Goal: Use online tool/utility: Use online tool/utility

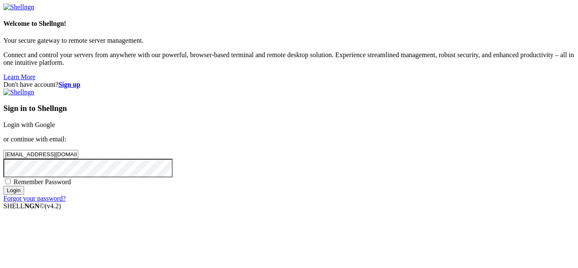
type input "[EMAIL_ADDRESS][DOMAIN_NAME]"
click at [71, 178] on span "Remember Password" at bounding box center [43, 181] width 58 height 7
click at [11, 179] on input "Remember Password" at bounding box center [8, 182] width 6 height 6
checkbox input "true"
click at [24, 195] on input "Login" at bounding box center [13, 190] width 21 height 9
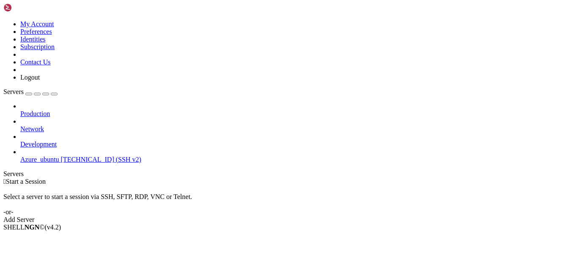
click at [41, 156] on span "Azure_ubuntu" at bounding box center [39, 159] width 39 height 7
click at [54, 238] on li "Connect" at bounding box center [58, 242] width 77 height 8
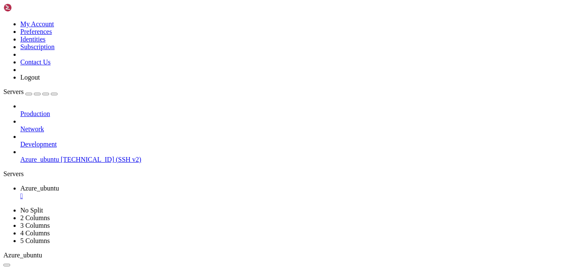
scroll to position [68, 0]
click at [54, 94] on icon "button" at bounding box center [54, 94] width 0 height 0
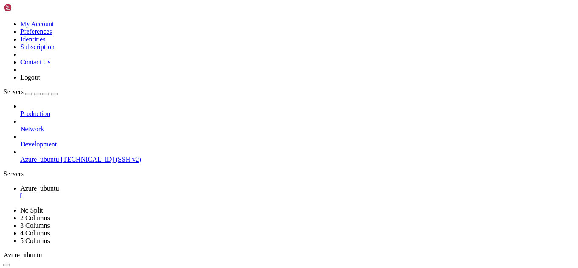
drag, startPoint x: 512, startPoint y: 265, endPoint x: 541, endPoint y: 264, distance: 28.8
copy span "[TECHNICAL_ID]"
drag, startPoint x: 79, startPoint y: 541, endPoint x: 34, endPoint y: 530, distance: 46.0
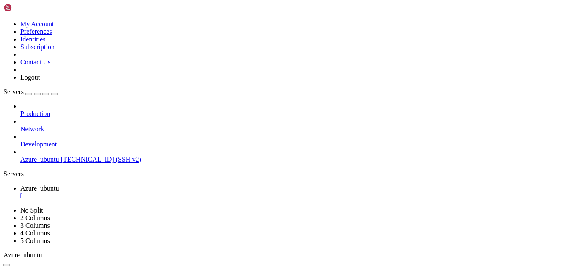
drag, startPoint x: 81, startPoint y: 538, endPoint x: 11, endPoint y: 519, distance: 73.2
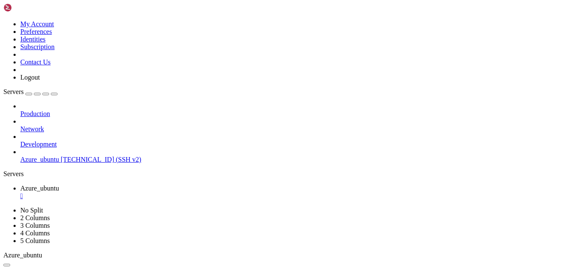
copy div "root@ubuntu:~# docker exec -it nodejsdock bash OCI runtime exec failed: exec fa…"
drag, startPoint x: 295, startPoint y: 528, endPoint x: 70, endPoint y: 422, distance: 249.0
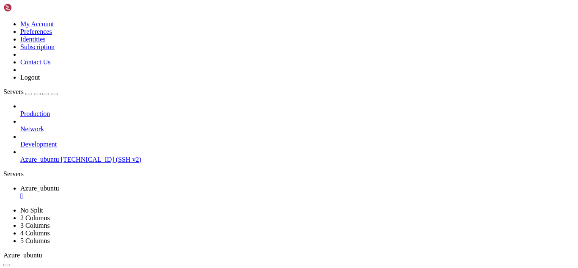
scroll to position [136, 0]
drag, startPoint x: 229, startPoint y: 547, endPoint x: 253, endPoint y: 557, distance: 26.7
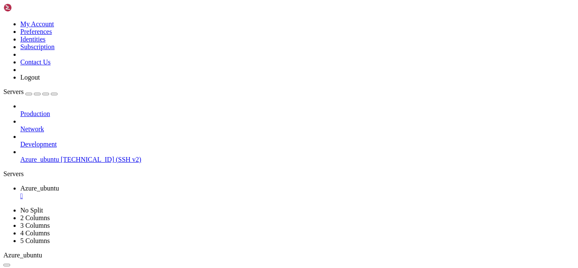
scroll to position [555, 0]
